Goal: Information Seeking & Learning: Learn about a topic

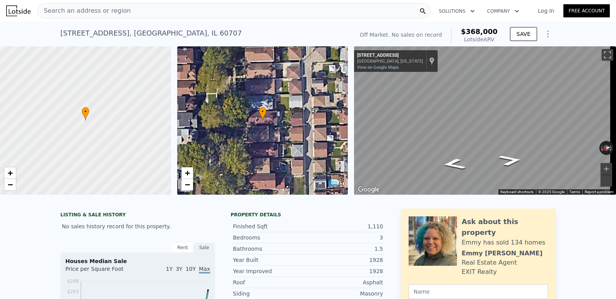
click at [106, 12] on span "Search an address or region" at bounding box center [84, 10] width 93 height 9
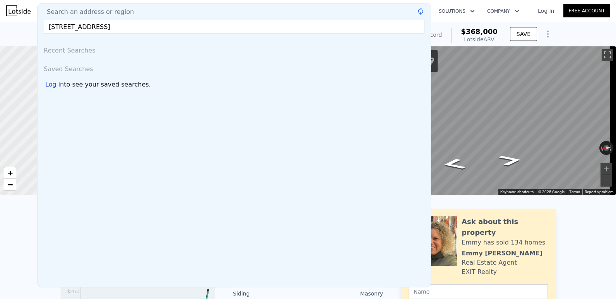
type input "2633 n 78th ct"
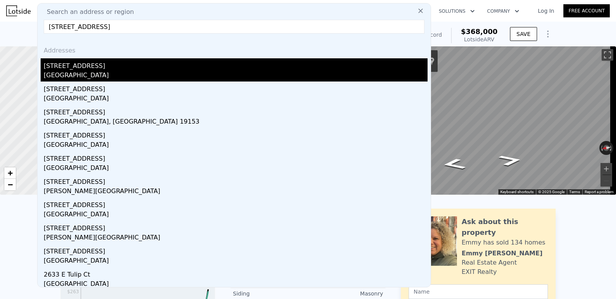
click at [75, 70] on div "[STREET_ADDRESS]" at bounding box center [236, 64] width 384 height 12
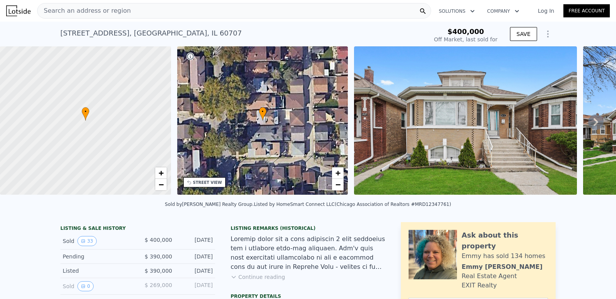
click at [506, 131] on img at bounding box center [465, 120] width 223 height 148
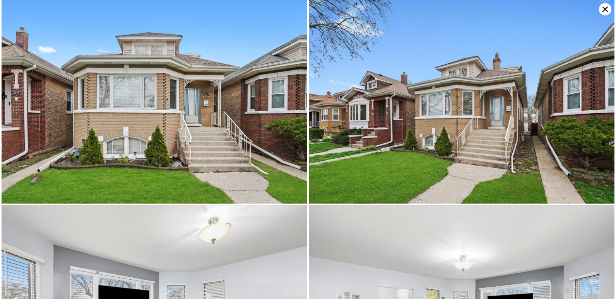
click at [224, 119] on img at bounding box center [154, 102] width 305 height 204
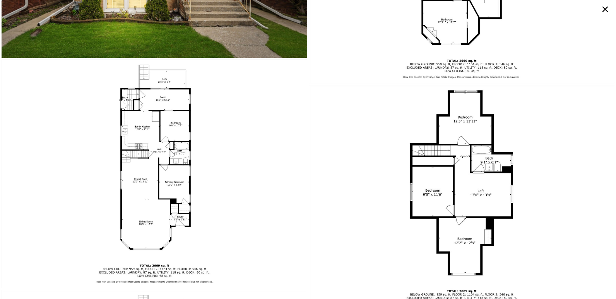
scroll to position [3018, 0]
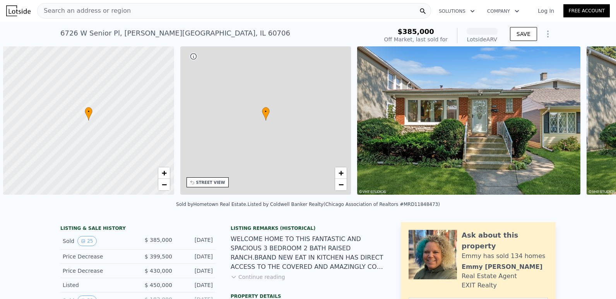
scroll to position [0, 3]
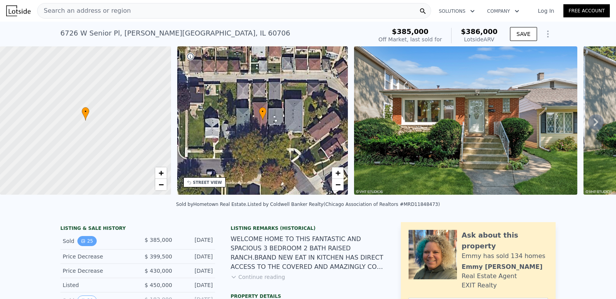
click at [87, 246] on button "25" at bounding box center [86, 241] width 19 height 10
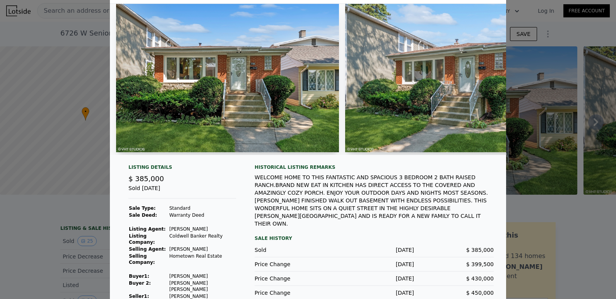
scroll to position [31, 0]
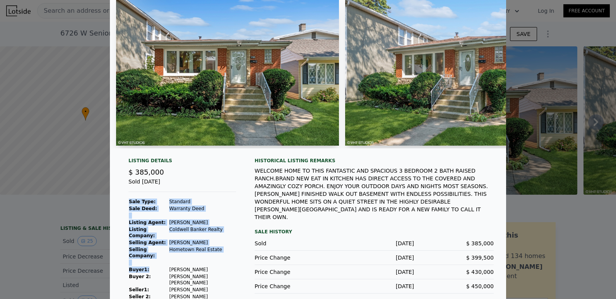
drag, startPoint x: 216, startPoint y: 262, endPoint x: 164, endPoint y: 261, distance: 51.8
click at [164, 261] on div "Listing Details $ 385,000 Sold [DATE] Sale Type: Standard Sale Deed: Warranty D…" at bounding box center [182, 229] width 120 height 143
drag, startPoint x: 164, startPoint y: 261, endPoint x: 229, endPoint y: 266, distance: 64.4
click at [229, 266] on div "Listing Details $ 385,000 Sold [DATE] Sale Type: Standard Sale Deed: Warranty D…" at bounding box center [182, 229] width 120 height 143
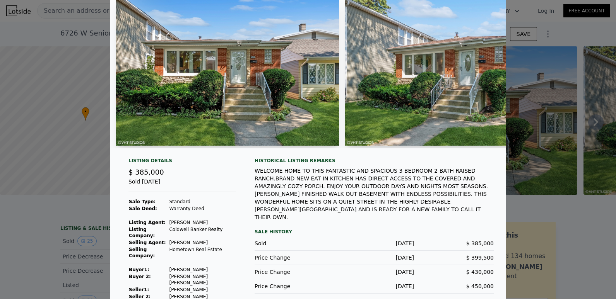
scroll to position [0, 0]
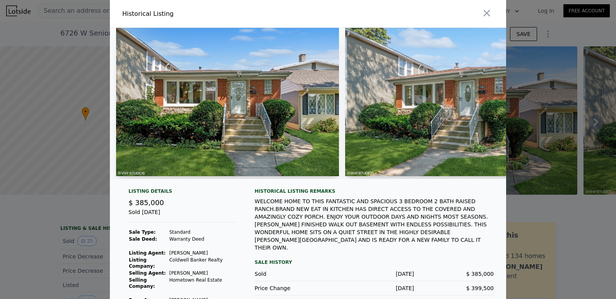
click at [252, 142] on img at bounding box center [227, 102] width 223 height 148
click at [481, 13] on icon "button" at bounding box center [486, 13] width 11 height 11
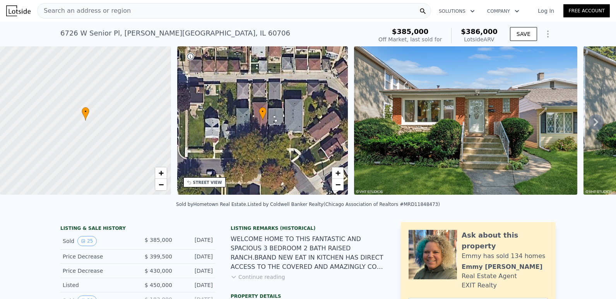
click at [517, 95] on img at bounding box center [465, 120] width 223 height 148
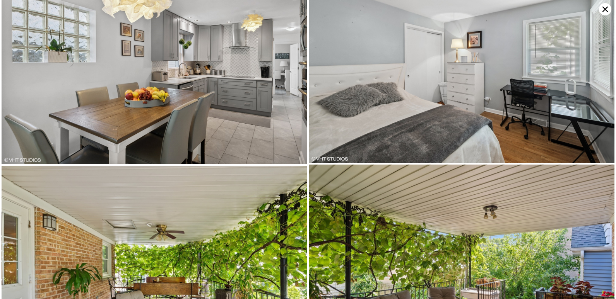
scroll to position [1624, 0]
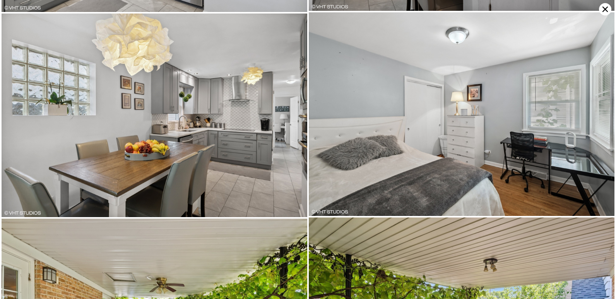
click at [602, 8] on icon at bounding box center [605, 9] width 12 height 12
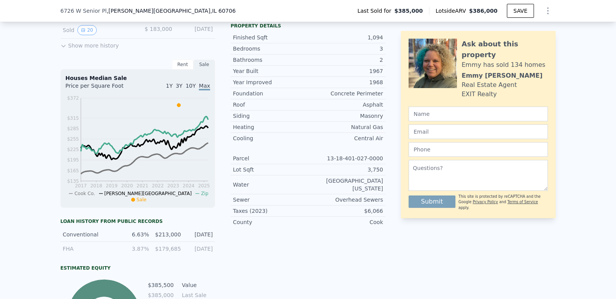
scroll to position [384, 0]
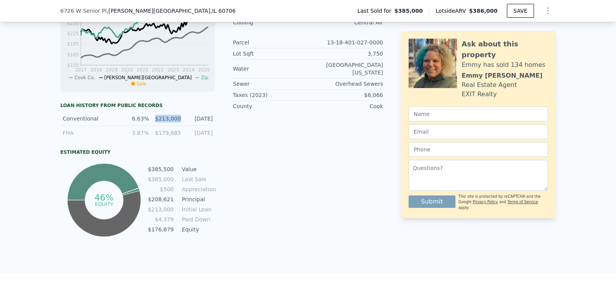
drag, startPoint x: 155, startPoint y: 124, endPoint x: 178, endPoint y: 125, distance: 22.5
click at [178, 125] on div "Conventional 6.63% $213,000 [DATE]" at bounding box center [137, 119] width 155 height 14
drag, startPoint x: 178, startPoint y: 125, endPoint x: 258, endPoint y: 135, distance: 80.7
click at [258, 135] on div "Listing Remarks (Historical) WELCOME HOME TO THIS FANTASTIC AND SPACIOUS 3 BEDR…" at bounding box center [307, 37] width 155 height 403
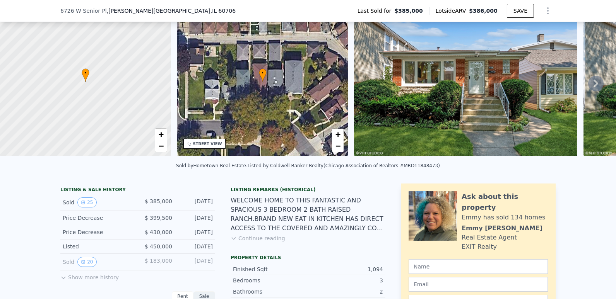
scroll to position [75, 0]
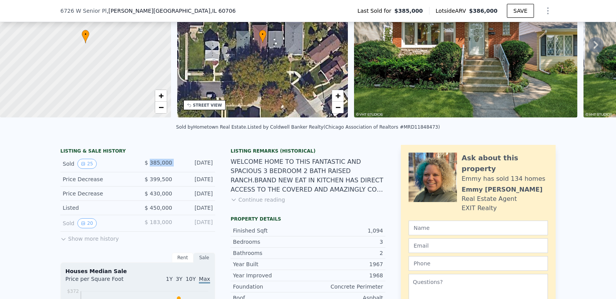
drag, startPoint x: 151, startPoint y: 168, endPoint x: 179, endPoint y: 170, distance: 27.5
click at [179, 170] on div "Sold 25 $ 385,000 [DATE]" at bounding box center [137, 164] width 155 height 17
drag, startPoint x: 179, startPoint y: 170, endPoint x: 296, endPoint y: 205, distance: 122.3
click at [302, 205] on div "Listing Remarks (Historical) WELCOME HOME TO THIS FANTASTIC AND SPACIOUS 3 BEDR…" at bounding box center [307, 180] width 155 height 65
drag, startPoint x: 149, startPoint y: 169, endPoint x: 174, endPoint y: 169, distance: 25.1
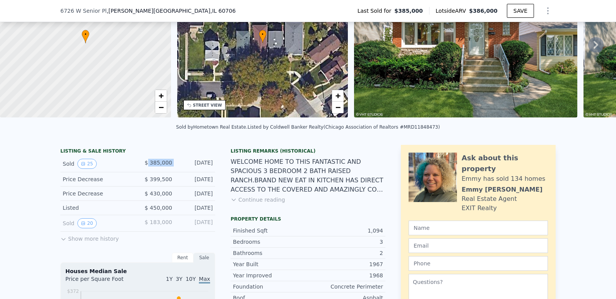
click at [174, 169] on div "Sold 25 $ 385,000 [DATE]" at bounding box center [137, 164] width 155 height 17
drag, startPoint x: 174, startPoint y: 169, endPoint x: 250, endPoint y: 184, distance: 77.7
click at [250, 184] on div "WELCOME HOME TO THIS FANTASTIC AND SPACIOUS 3 BEDROOM 2 BATH RAISED RANCH.BRAND…" at bounding box center [307, 175] width 155 height 37
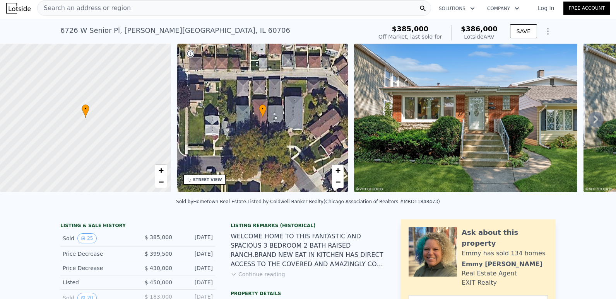
scroll to position [0, 0]
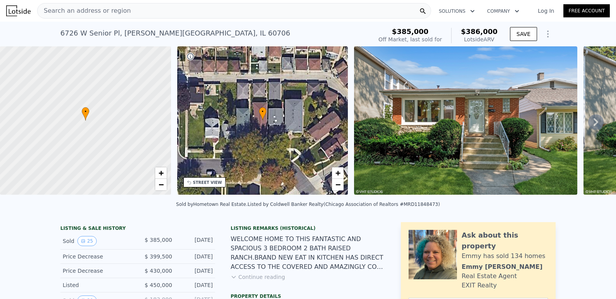
click at [203, 181] on div "STREET VIEW" at bounding box center [207, 183] width 29 height 6
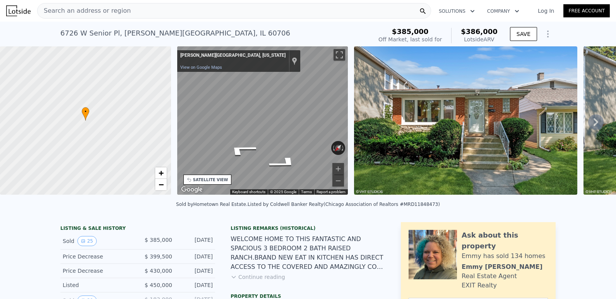
click at [410, 108] on div "• + − • + − STREET VIEW ← Move left → Move right ↑ Move up ↓ Move down + Zoom i…" at bounding box center [308, 121] width 616 height 151
click at [283, 148] on icon "Go West" at bounding box center [279, 147] width 58 height 19
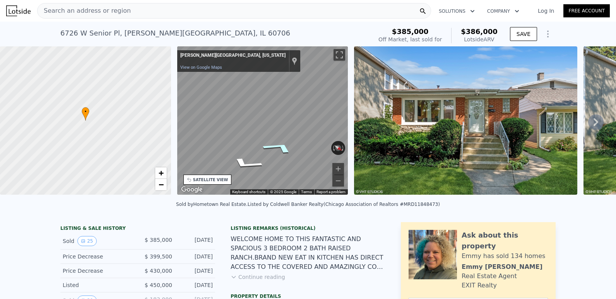
click at [283, 148] on icon "Go West" at bounding box center [279, 147] width 58 height 19
click at [283, 148] on icon "Go West, Rutherford Ave" at bounding box center [282, 148] width 57 height 19
click at [243, 147] on icon "Go South, Rutherford Ave" at bounding box center [239, 149] width 56 height 19
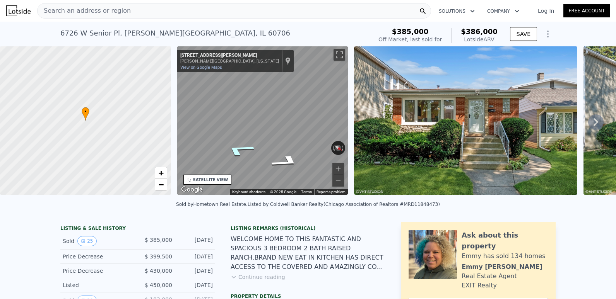
click at [243, 147] on icon "Go South, Rutherford Ave" at bounding box center [239, 149] width 56 height 19
click at [282, 142] on icon "Go South, Rutherford Ave" at bounding box center [275, 142] width 57 height 18
click at [295, 137] on icon "Go South, Rutherford Ave" at bounding box center [291, 136] width 43 height 22
click at [259, 119] on icon "Go East, W Senior Pl" at bounding box center [262, 121] width 48 height 15
click at [287, 129] on icon "Go East, W Senior Pl" at bounding box center [282, 129] width 57 height 23
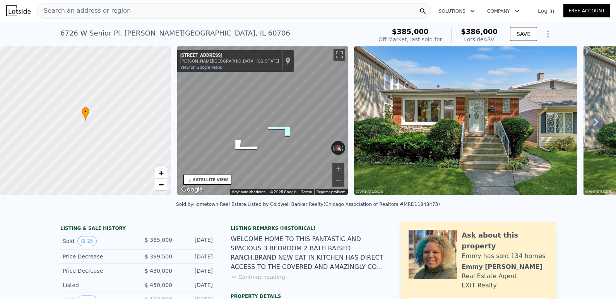
click at [287, 129] on icon "Go East, W Senior Pl" at bounding box center [282, 129] width 57 height 23
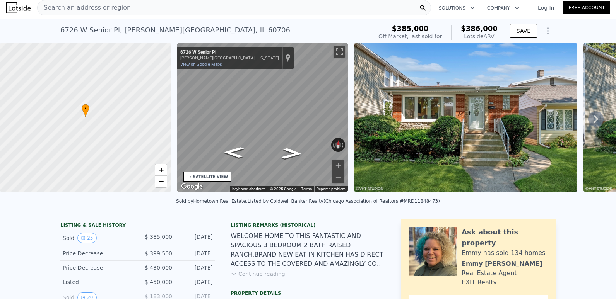
scroll to position [3, 0]
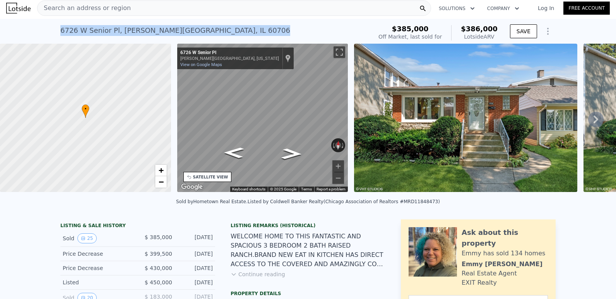
drag, startPoint x: 53, startPoint y: 31, endPoint x: 203, endPoint y: 35, distance: 150.1
click at [203, 35] on div "[STREET_ADDRESS][PERSON_NAME] Sold [DATE] for $385k (~ARV $386k ) $385,000 Off …" at bounding box center [308, 31] width 616 height 25
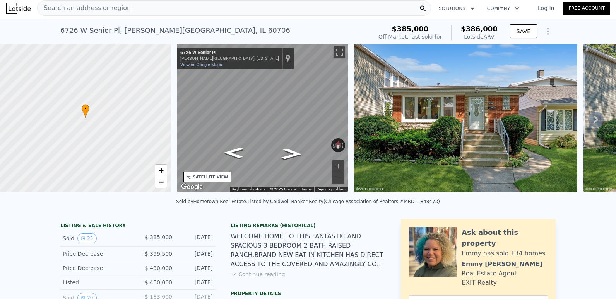
click at [242, 229] on div "Listing Remarks (Historical)" at bounding box center [307, 226] width 155 height 6
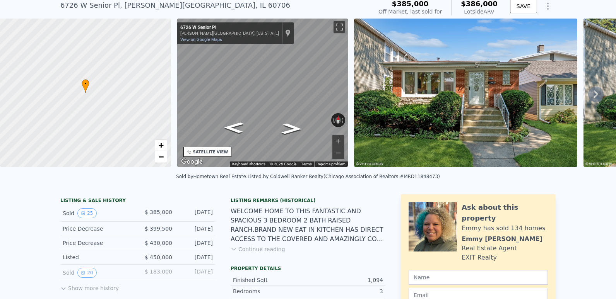
scroll to position [39, 0]
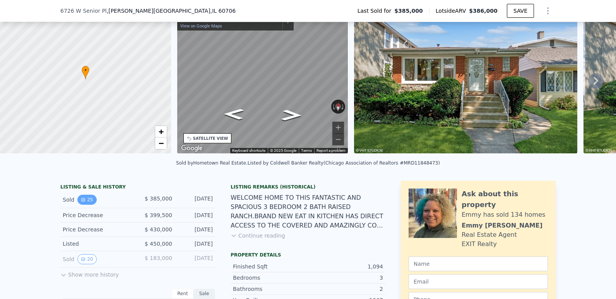
click at [84, 205] on button "25" at bounding box center [86, 200] width 19 height 10
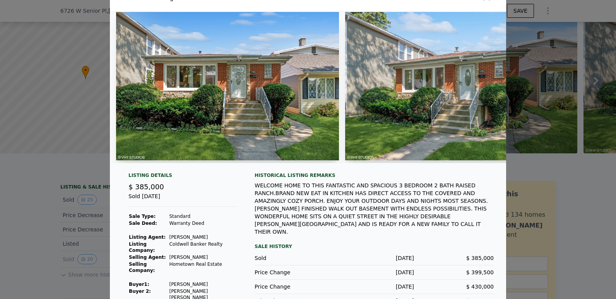
scroll to position [31, 0]
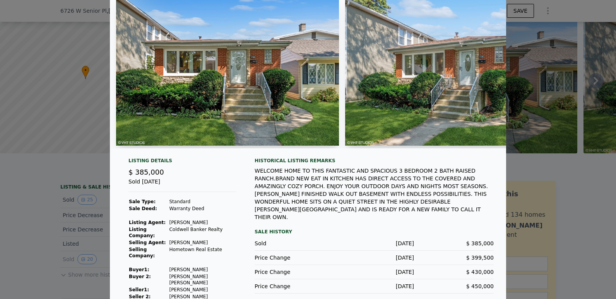
drag, startPoint x: 212, startPoint y: 261, endPoint x: 167, endPoint y: 265, distance: 45.4
click at [169, 266] on td "[PERSON_NAME]" at bounding box center [202, 269] width 67 height 7
drag, startPoint x: 167, startPoint y: 265, endPoint x: 209, endPoint y: 271, distance: 42.6
click at [209, 273] on td "[PERSON_NAME] [PERSON_NAME]" at bounding box center [202, 279] width 67 height 13
drag, startPoint x: 209, startPoint y: 271, endPoint x: 240, endPoint y: 267, distance: 30.8
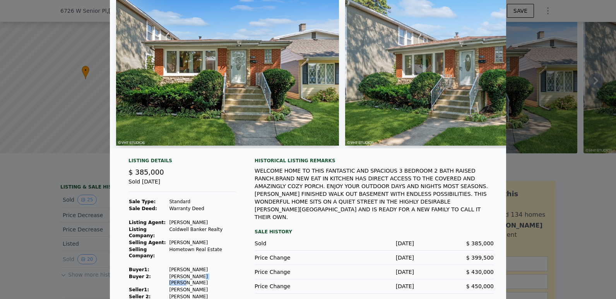
click at [226, 279] on div "Listing Details $ 385,000 Sold [DATE] Sale Type: Standard Sale Deed: Warranty D…" at bounding box center [182, 229] width 120 height 143
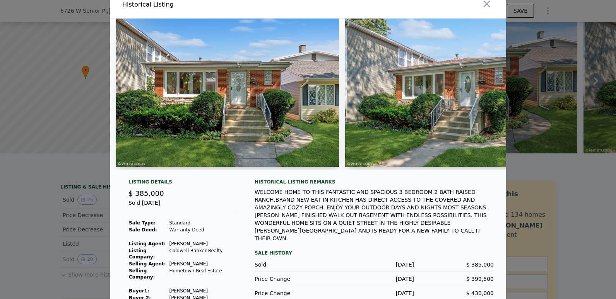
scroll to position [0, 0]
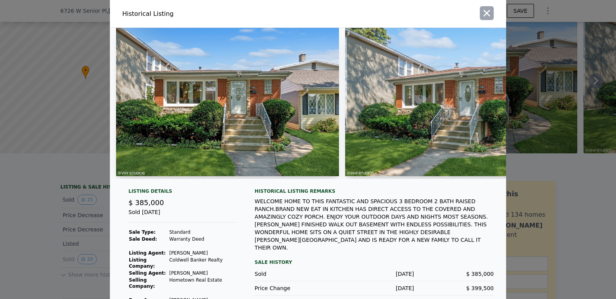
click at [484, 7] on button "button" at bounding box center [487, 13] width 14 height 14
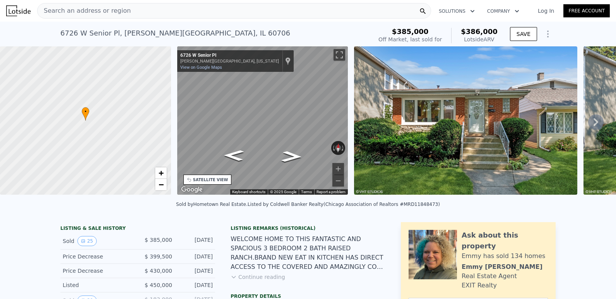
click at [136, 12] on div "Search an address or region" at bounding box center [234, 10] width 394 height 15
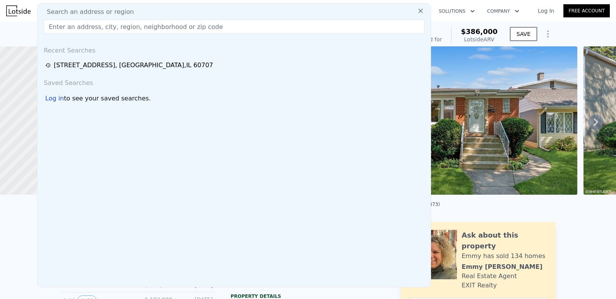
click at [418, 11] on icon at bounding box center [420, 11] width 5 height 5
